Goal: Check status: Check status

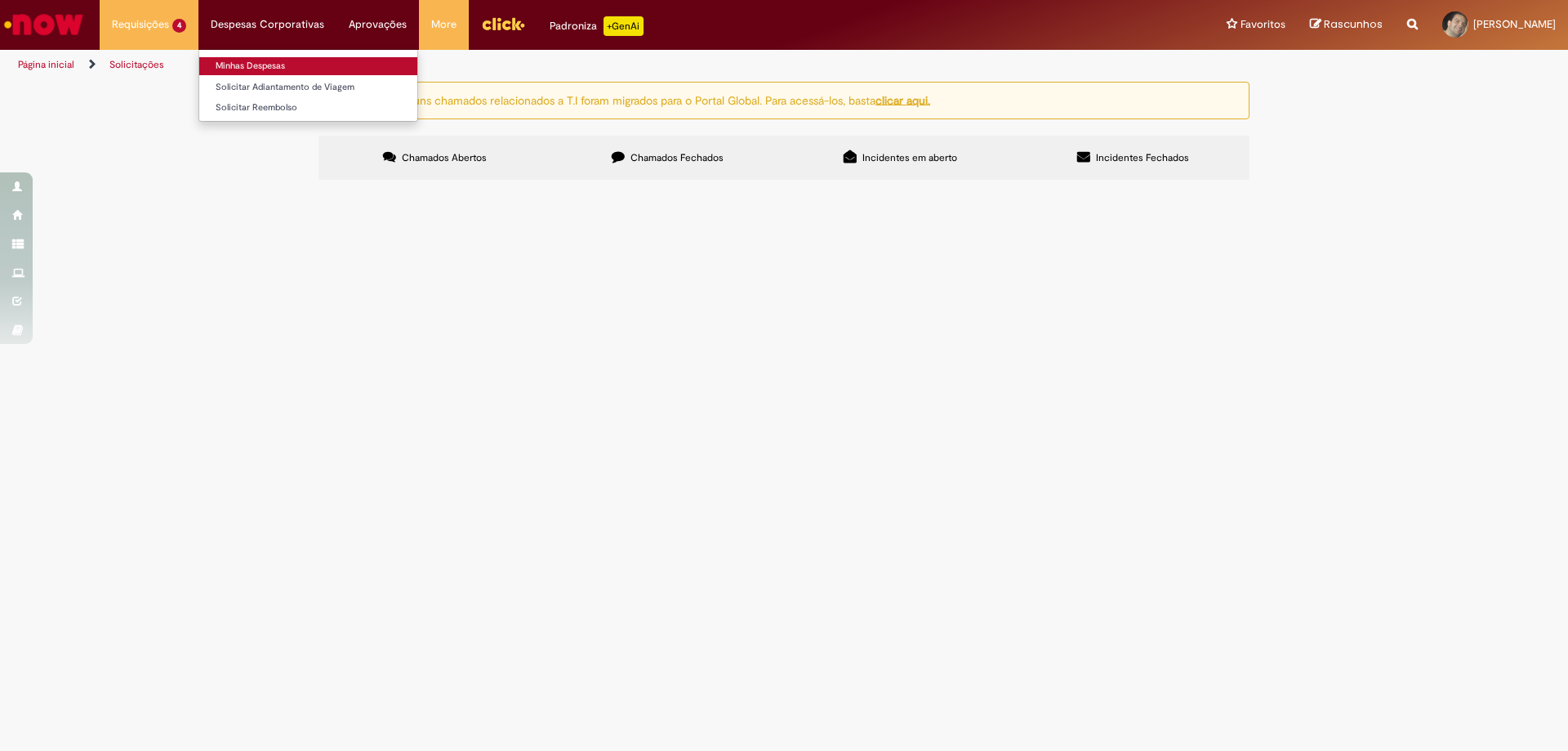
click at [278, 62] on link "Minhas Despesas" at bounding box center [308, 66] width 218 height 18
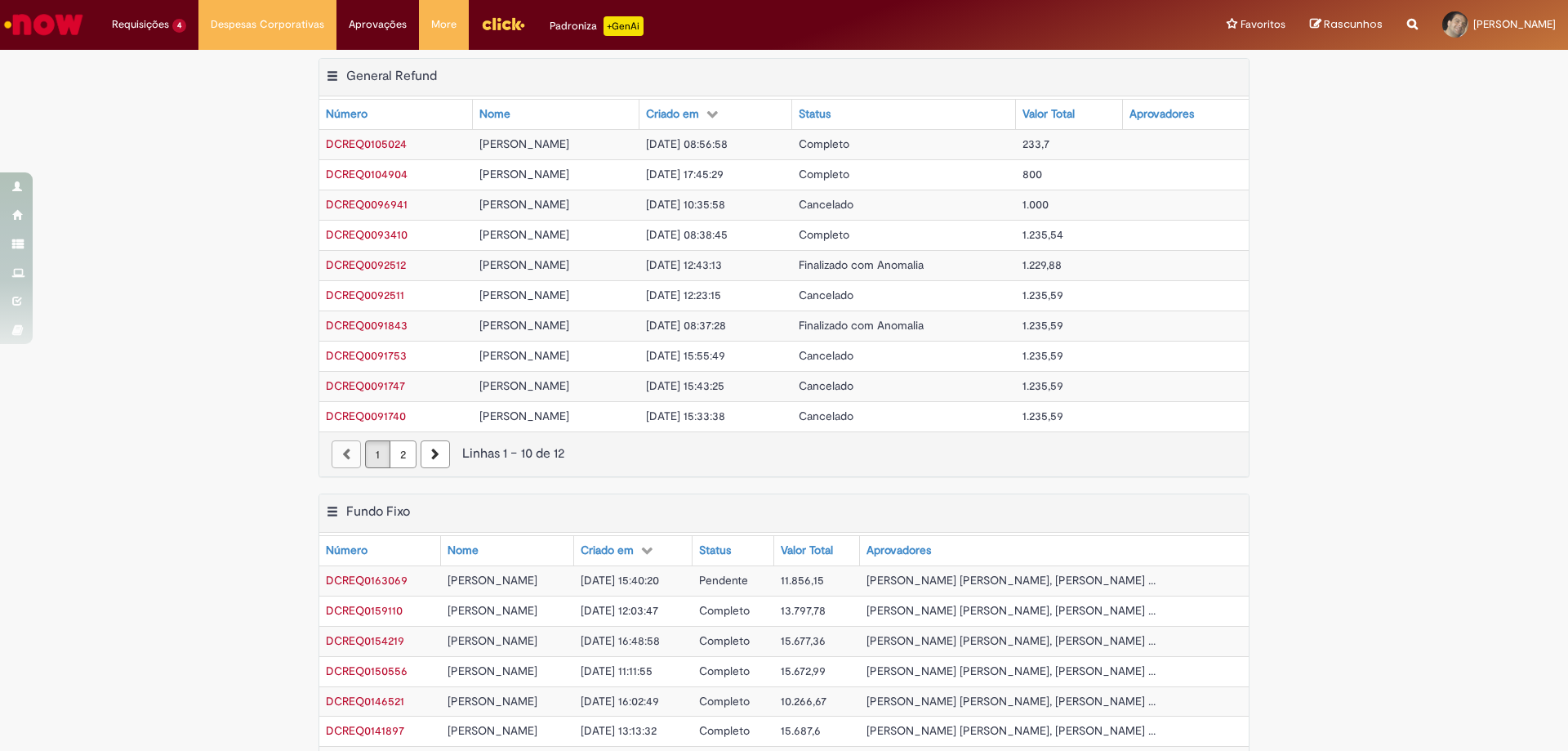
click at [341, 576] on span "DCREQ0163069" at bounding box center [366, 580] width 82 height 15
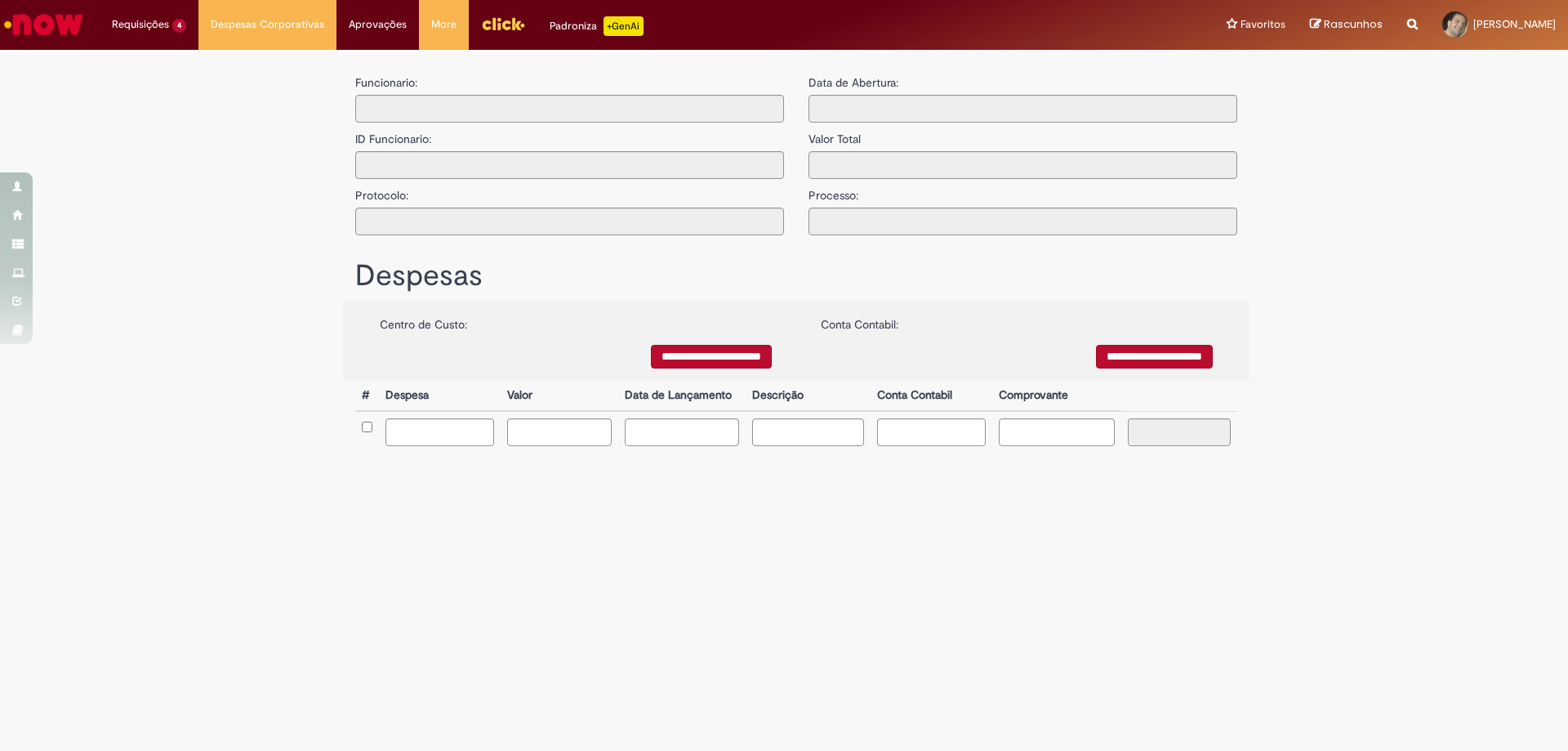
type input "**********"
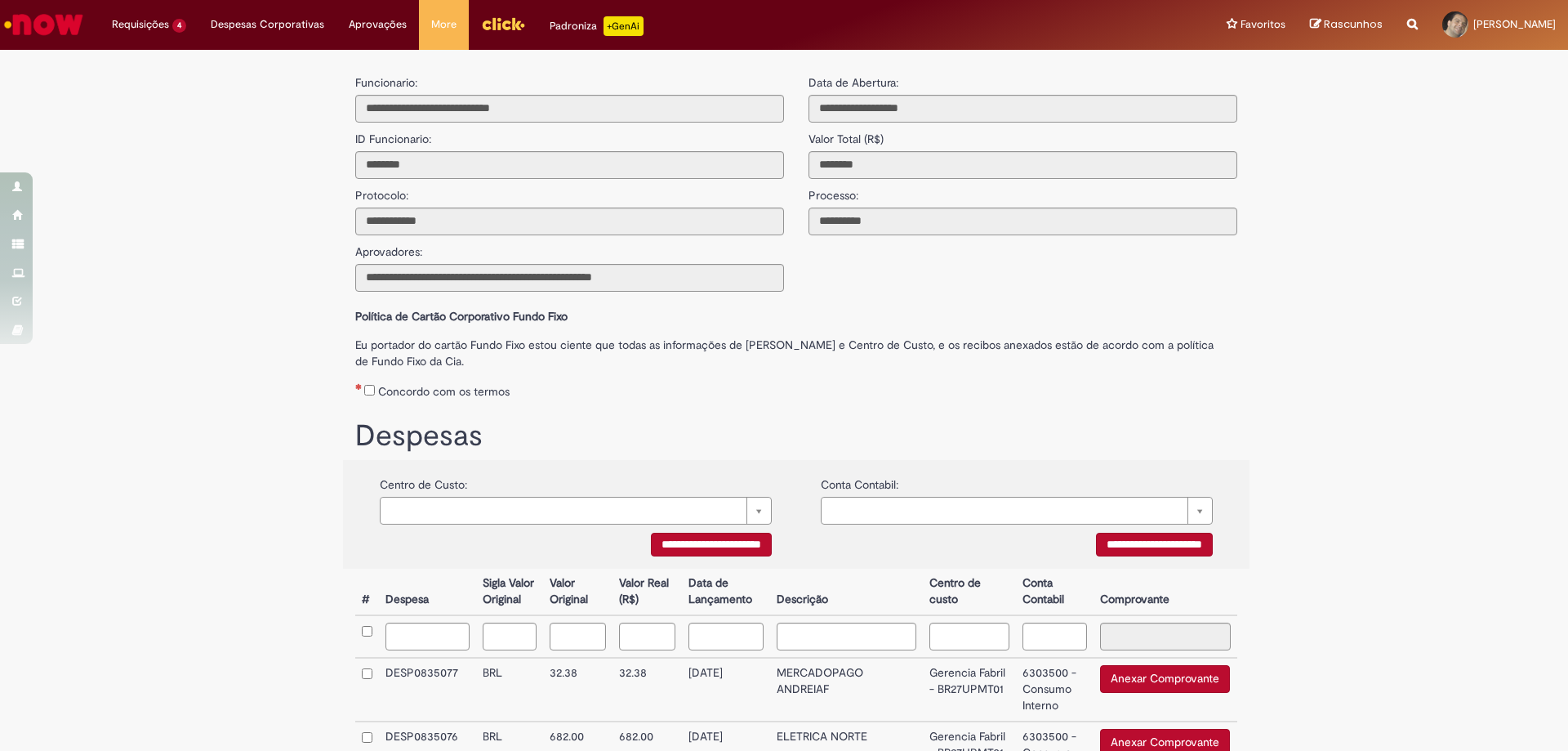
click at [54, 22] on img "Ir para a Homepage" at bounding box center [44, 25] width 84 height 33
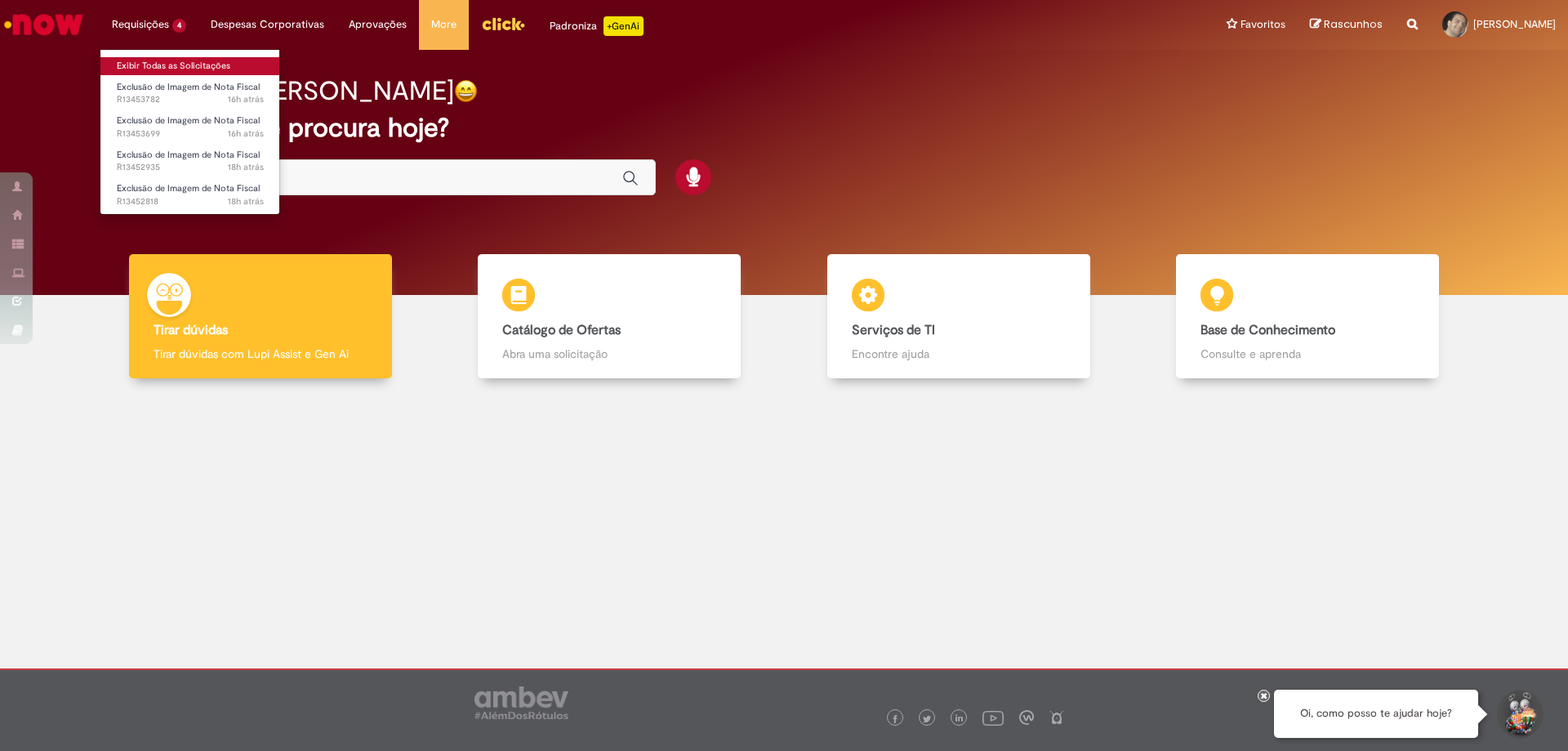
click at [138, 69] on link "Exibir Todas as Solicitações" at bounding box center [190, 66] width 180 height 18
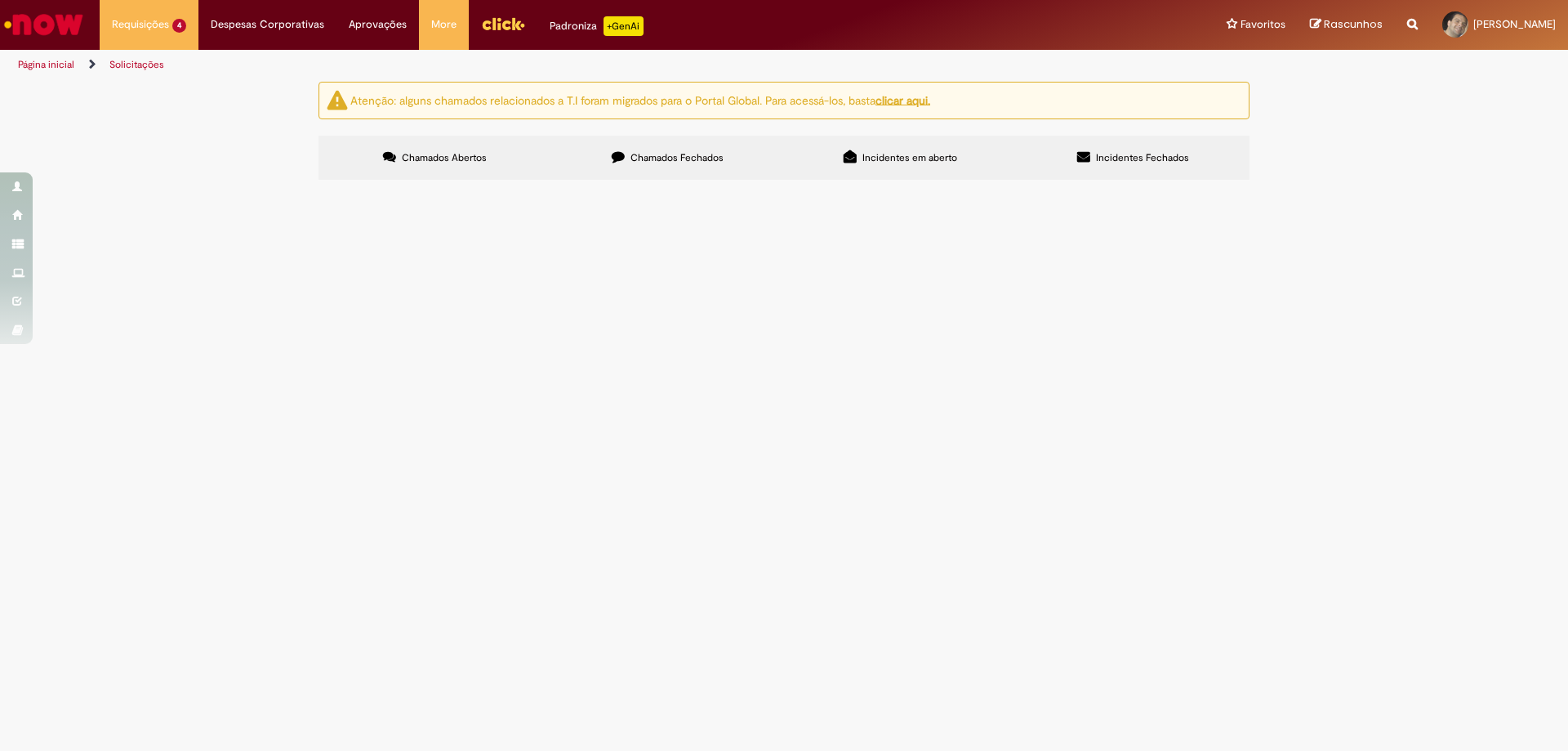
click at [656, 154] on span "Chamados Fechados" at bounding box center [676, 157] width 93 height 13
click at [0, 0] on span "R13438516" at bounding box center [0, 0] width 0 height 0
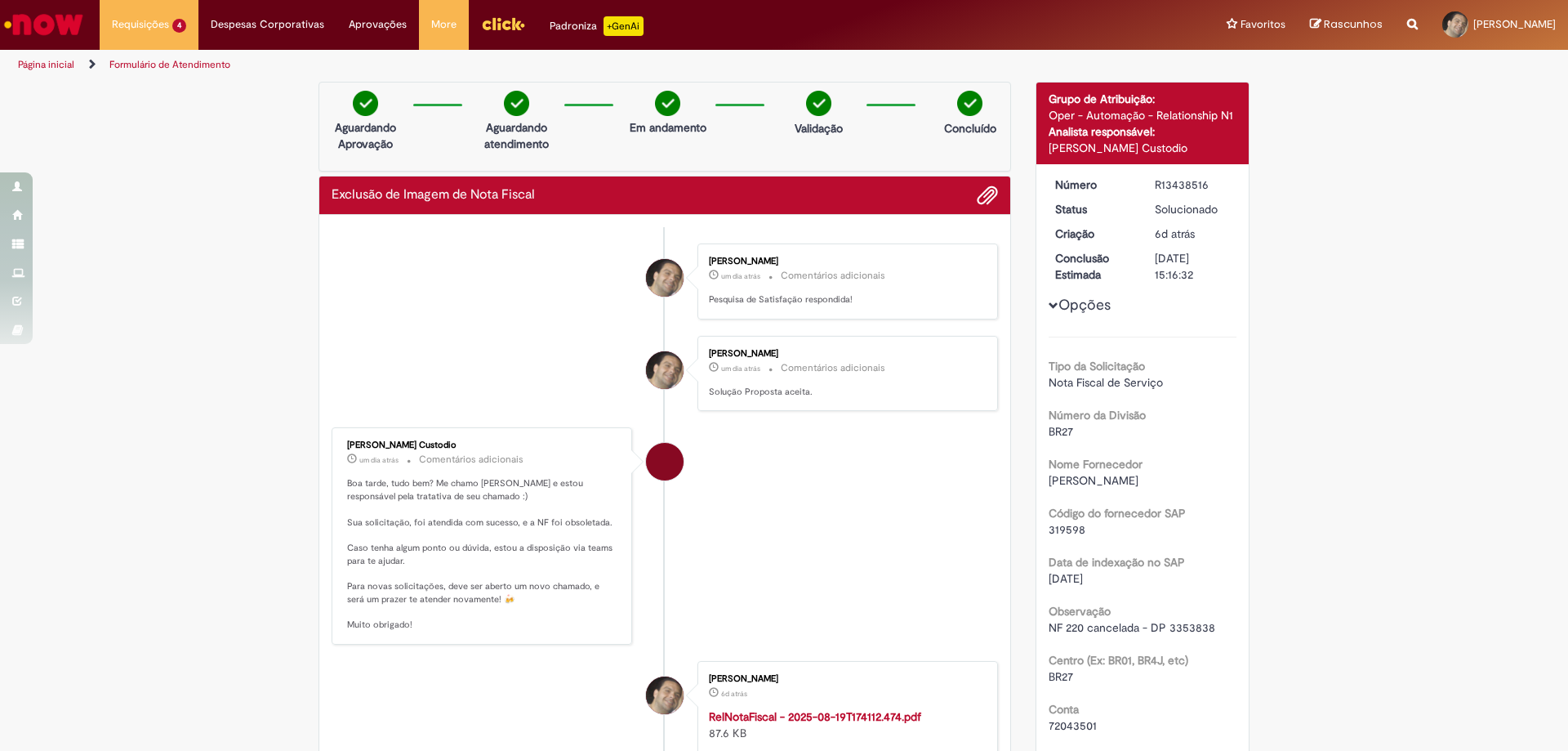
click at [62, 30] on img "Ir para a Homepage" at bounding box center [44, 25] width 84 height 33
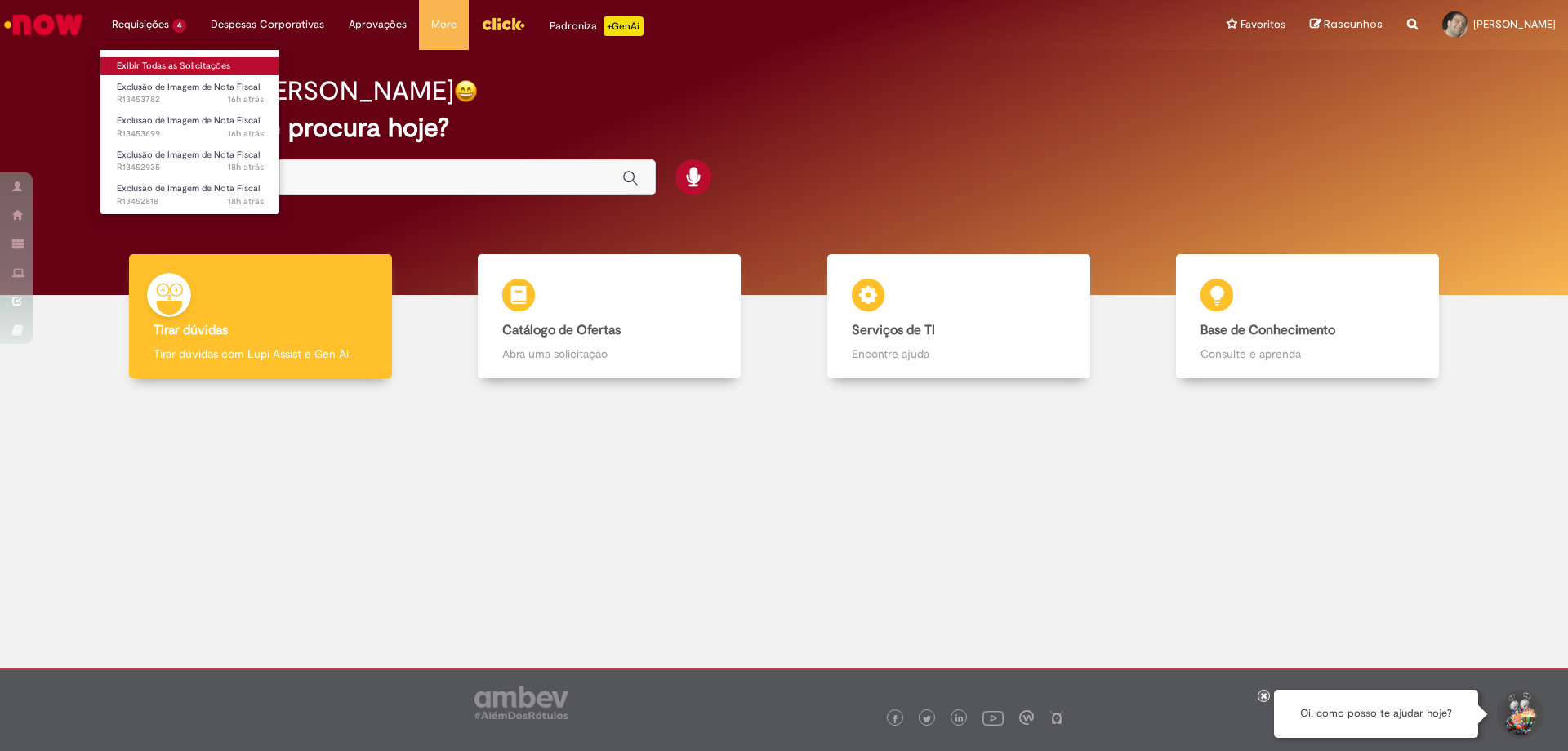
click at [144, 67] on link "Exibir Todas as Solicitações" at bounding box center [190, 66] width 180 height 18
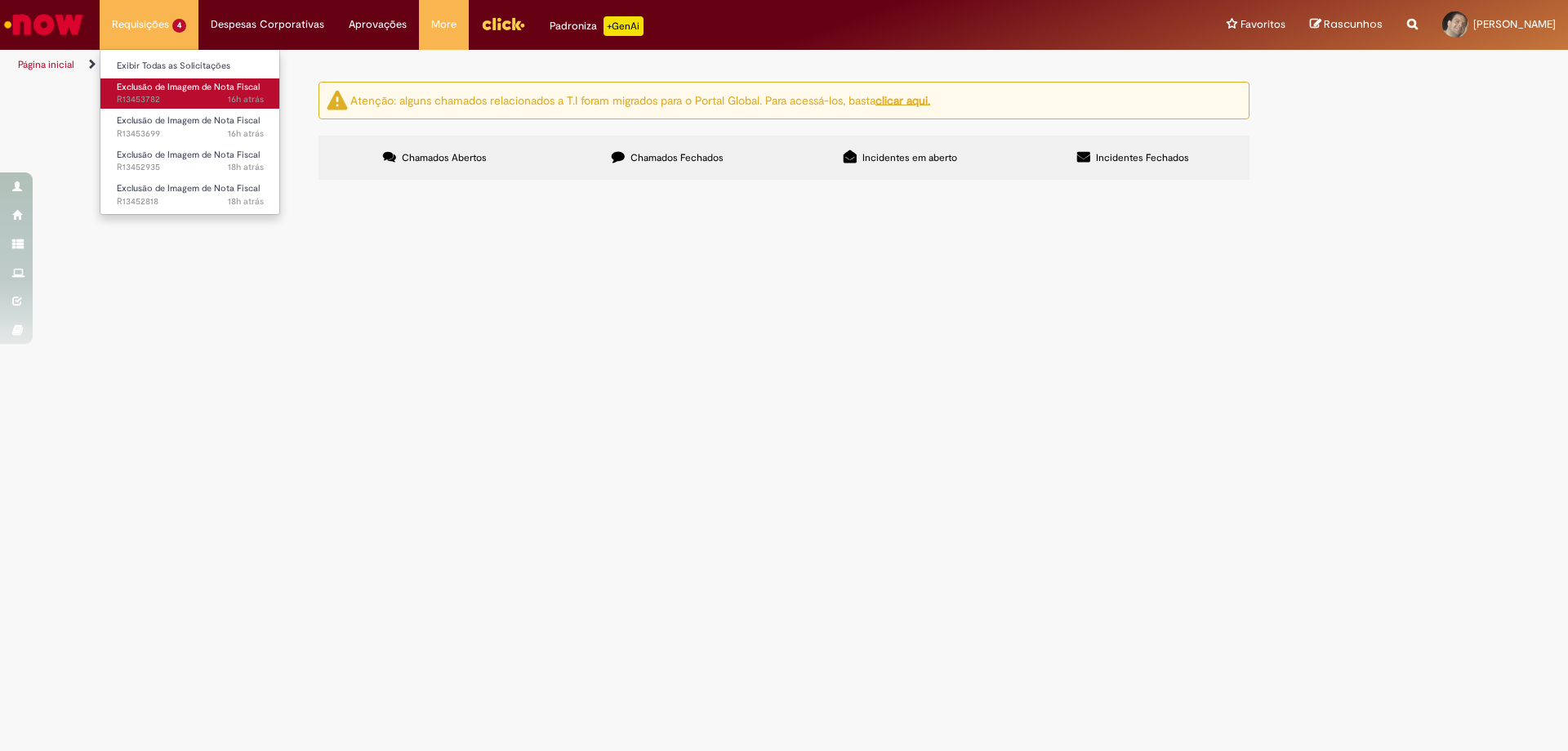
click at [144, 92] on span "Exclusão de Imagem de Nota Fiscal" at bounding box center [188, 87] width 143 height 12
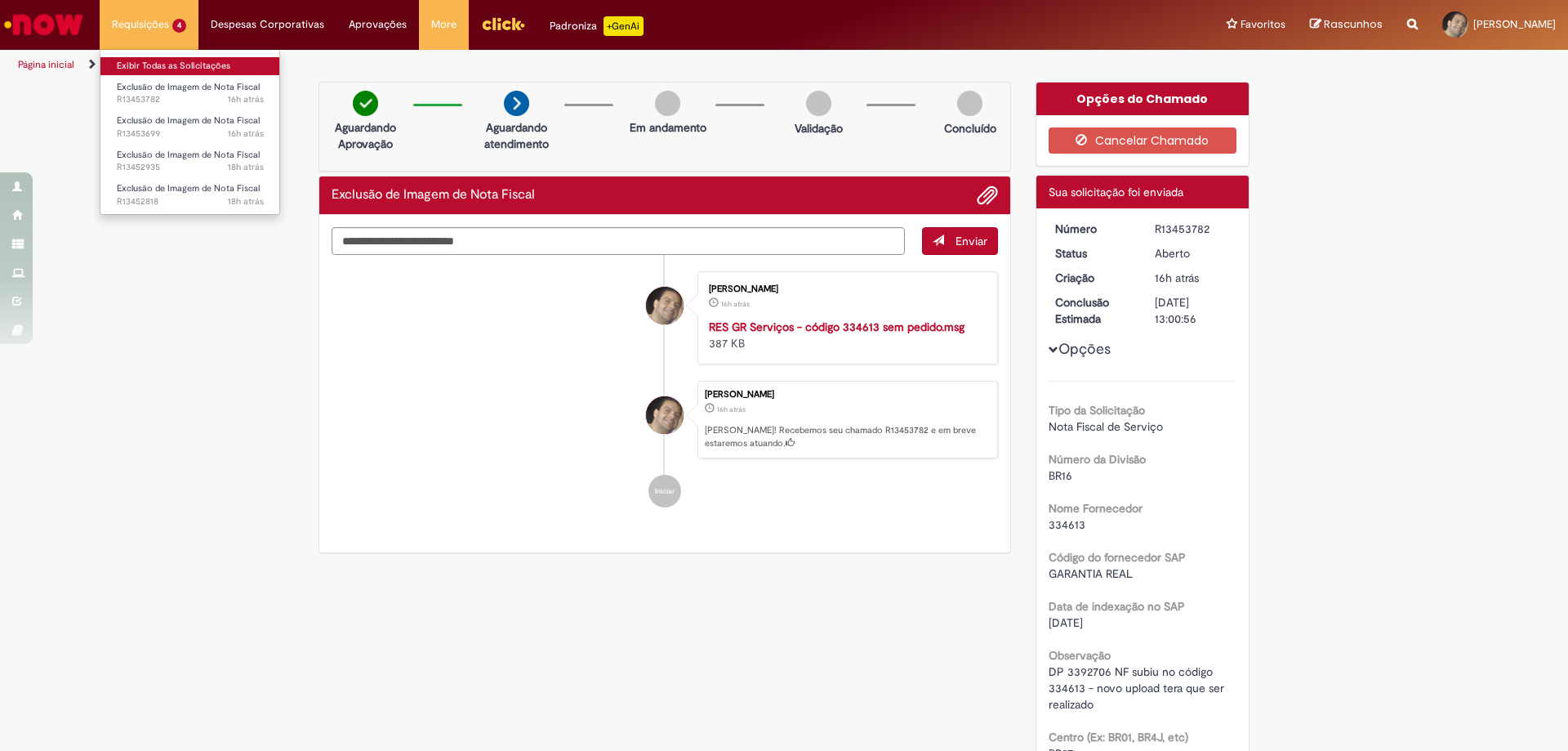
click at [145, 59] on link "Exibir Todas as Solicitações" at bounding box center [190, 66] width 180 height 18
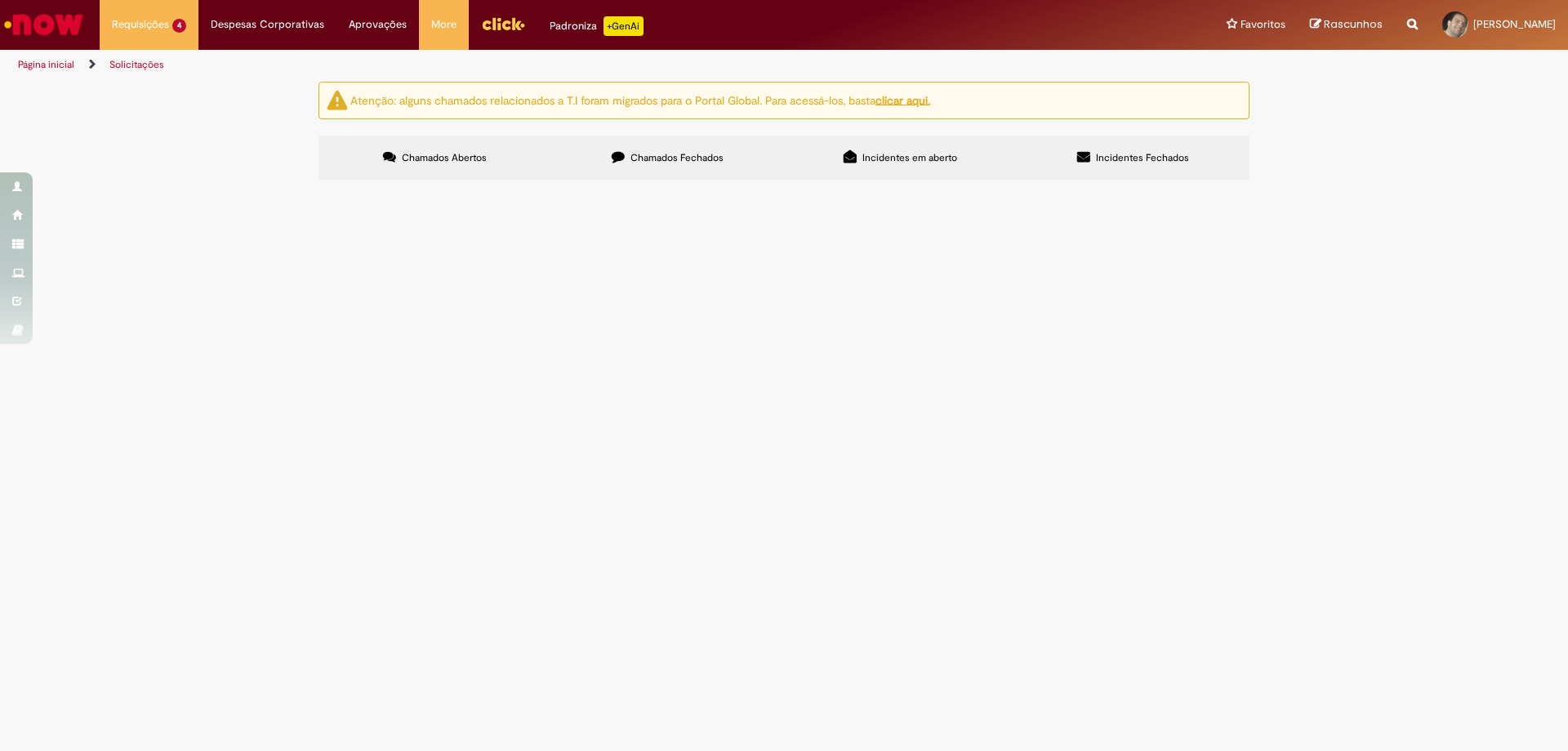
click at [94, 667] on main "Solicitações Atenção: alguns chamados relacionados a T.I foram migrados para o …" at bounding box center [784, 415] width 1568 height 670
drag, startPoint x: 635, startPoint y: 287, endPoint x: 684, endPoint y: 287, distance: 49.0
click at [0, 0] on td "DP 3392706 NF subiu no código 334613 - novo upload tera que ser realizado" at bounding box center [0, 0] width 0 height 0
copy span "DP 3392706"
drag, startPoint x: 341, startPoint y: 284, endPoint x: 390, endPoint y: 284, distance: 49.0
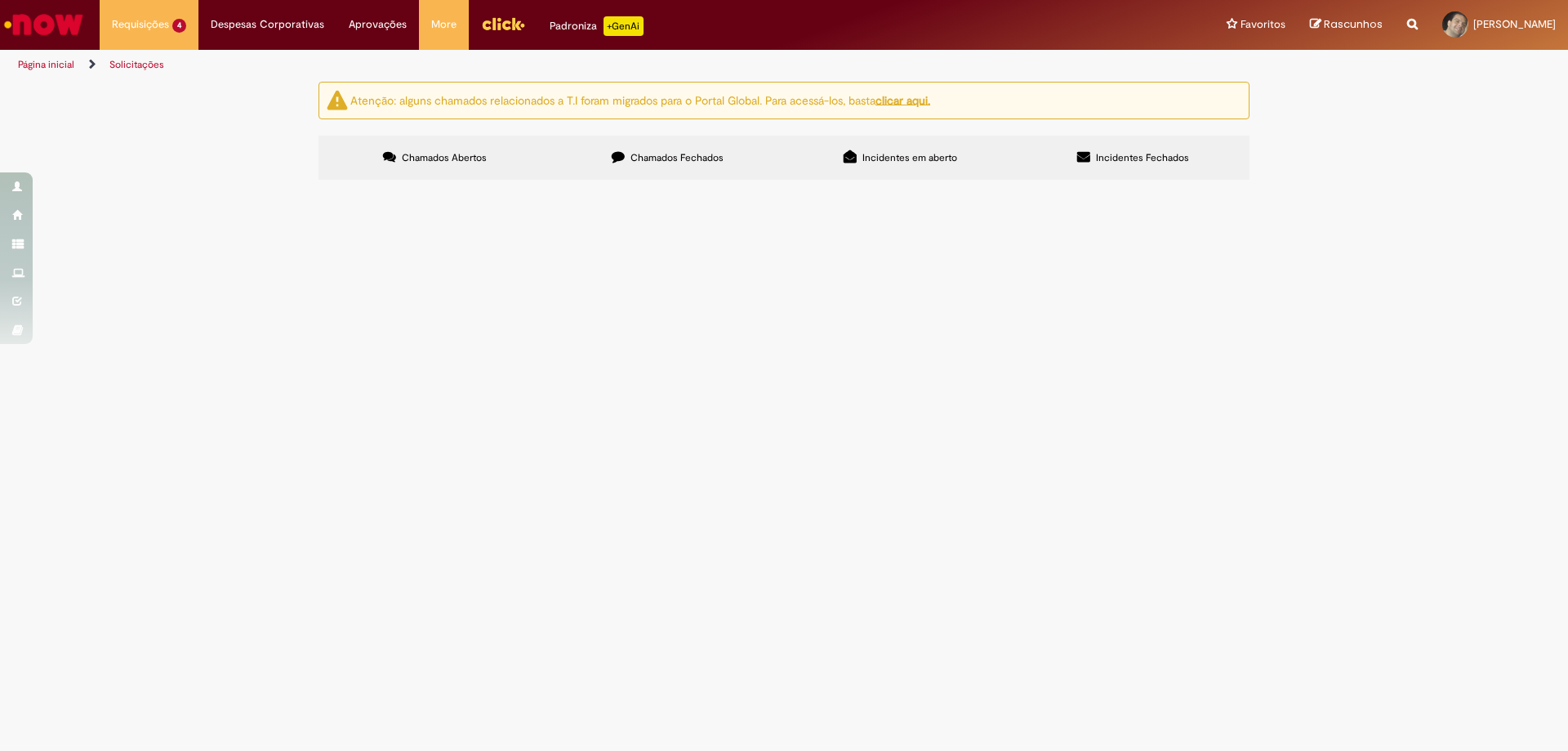
click at [0, 0] on td "R13453782" at bounding box center [0, 0] width 0 height 0
copy span "R13453782"
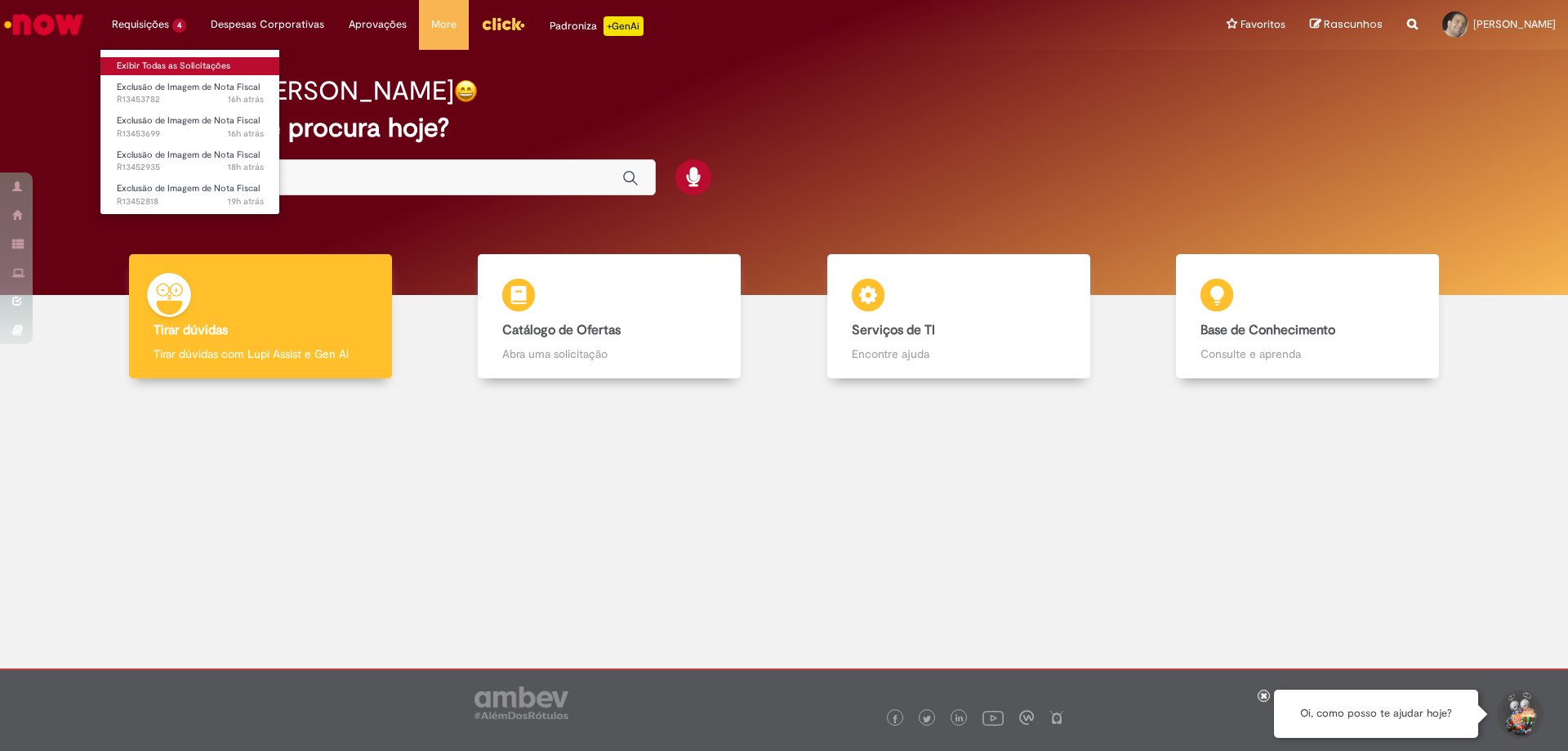
click at [159, 67] on link "Exibir Todas as Solicitações" at bounding box center [190, 66] width 180 height 18
